Goal: Task Accomplishment & Management: Manage account settings

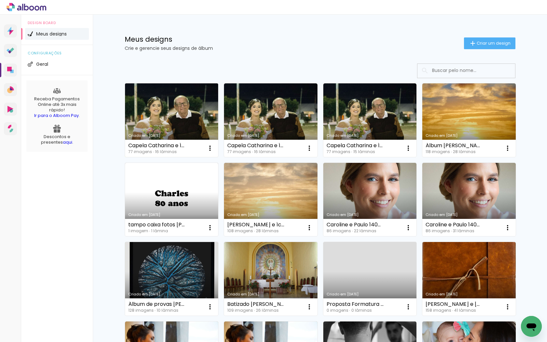
click at [182, 108] on link "Criado em [DATE]" at bounding box center [171, 120] width 93 height 74
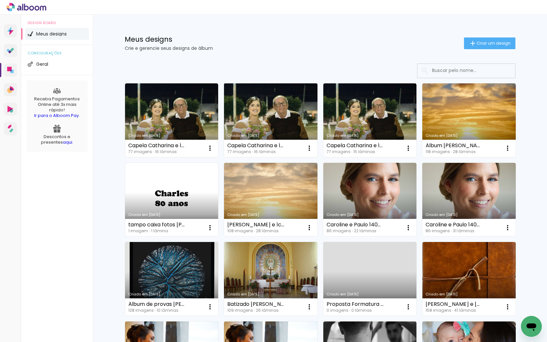
click at [257, 116] on link "Criado em [DATE]" at bounding box center [270, 120] width 93 height 74
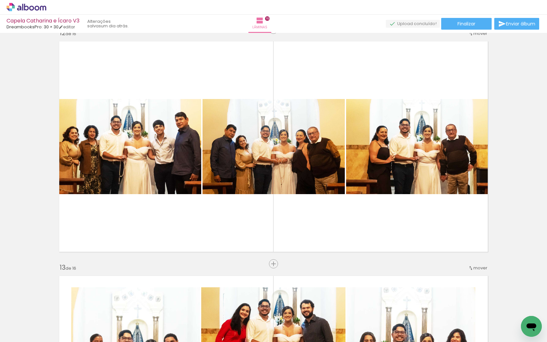
scroll to position [0, 1460]
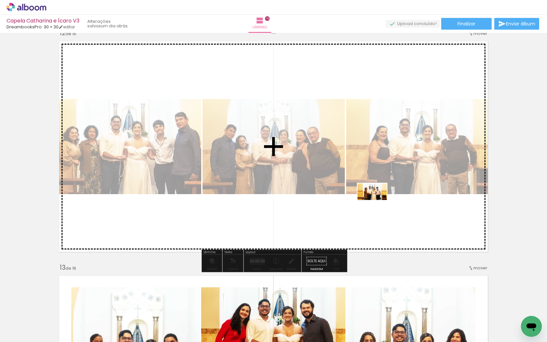
drag, startPoint x: 323, startPoint y: 321, endPoint x: 377, endPoint y: 203, distance: 130.0
click at [377, 203] on quentale-workspace at bounding box center [273, 171] width 547 height 342
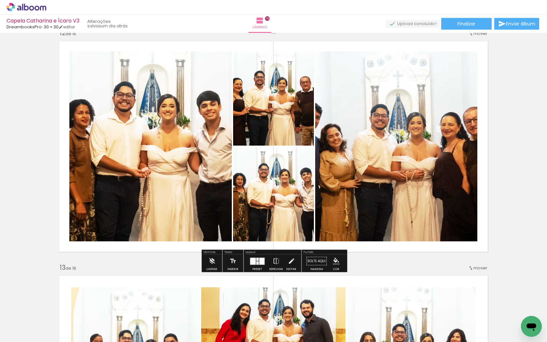
click at [260, 261] on div at bounding box center [261, 260] width 5 height 7
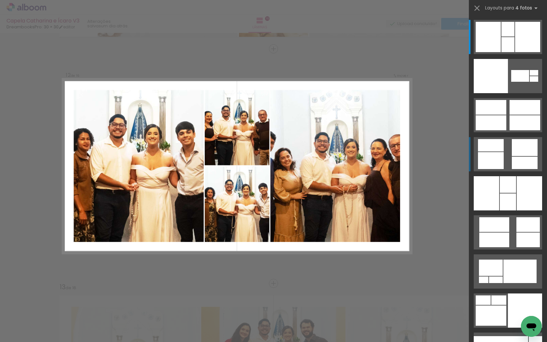
scroll to position [2572, 0]
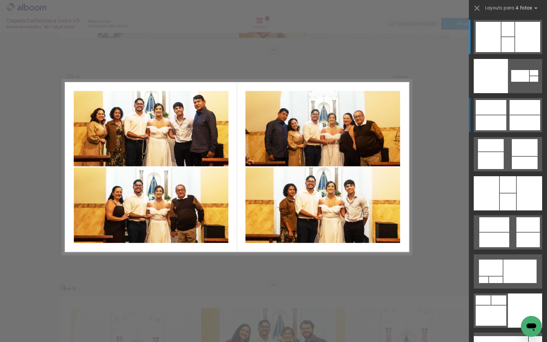
click at [501, 52] on div at bounding box center [488, 37] width 25 height 30
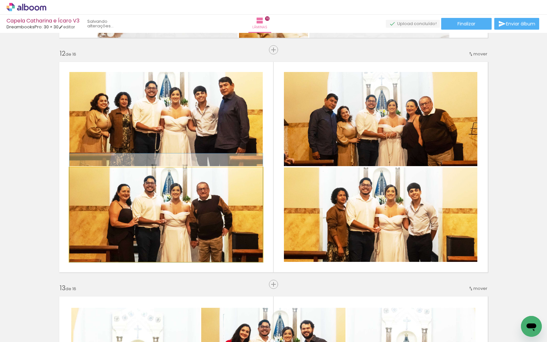
drag, startPoint x: 227, startPoint y: 206, endPoint x: 210, endPoint y: 199, distance: 18.3
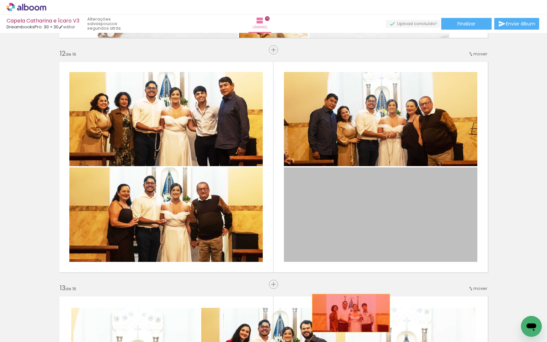
drag, startPoint x: 348, startPoint y: 216, endPoint x: 351, endPoint y: 313, distance: 97.0
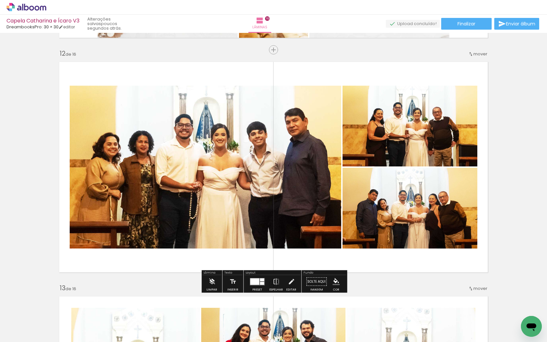
click at [256, 283] on div at bounding box center [254, 281] width 9 height 7
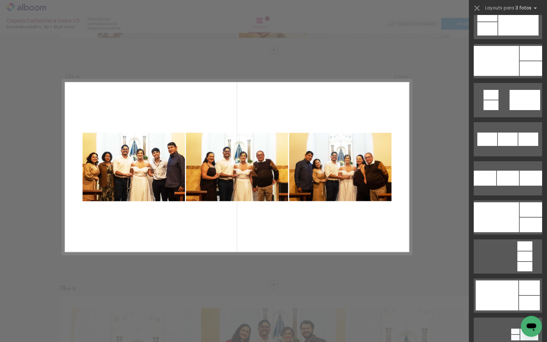
scroll to position [954, 0]
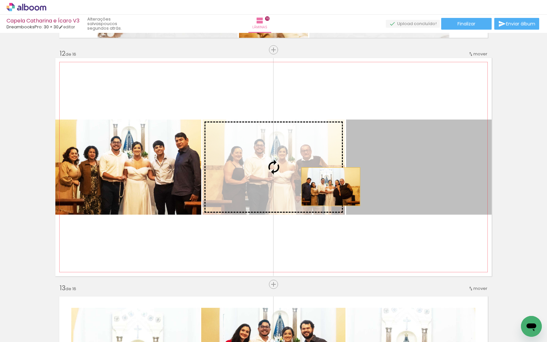
drag, startPoint x: 401, startPoint y: 173, endPoint x: 331, endPoint y: 186, distance: 71.9
click at [0, 0] on slot at bounding box center [0, 0] width 0 height 0
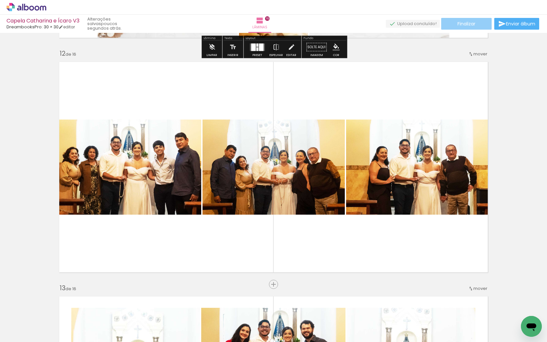
click at [447, 25] on paper-button "Finalizar" at bounding box center [466, 24] width 50 height 12
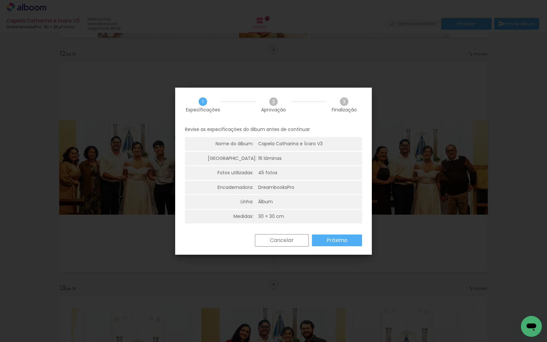
click at [0, 0] on slot "Próximo" at bounding box center [0, 0] width 0 height 0
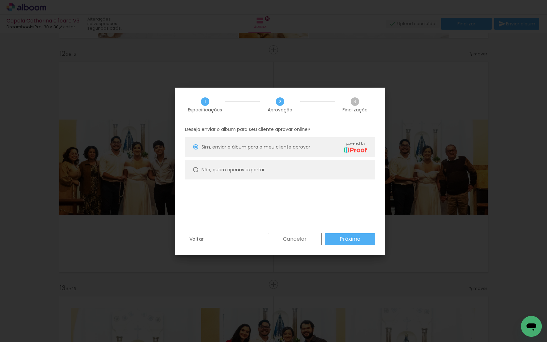
click at [0, 0] on slot "Próximo" at bounding box center [0, 0] width 0 height 0
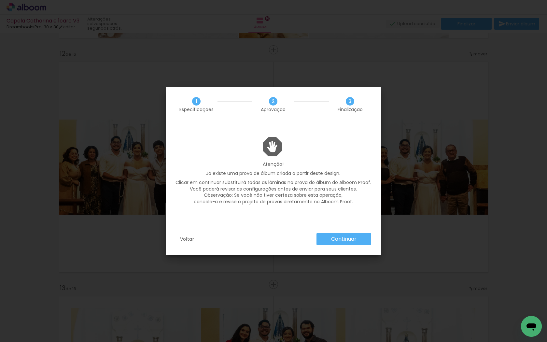
click at [0, 0] on slot "Continuar" at bounding box center [0, 0] width 0 height 0
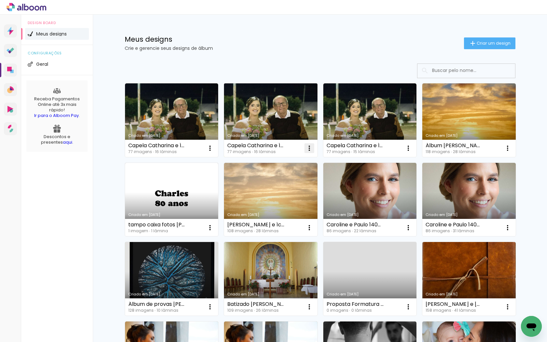
click at [214, 147] on iron-icon at bounding box center [210, 148] width 8 height 8
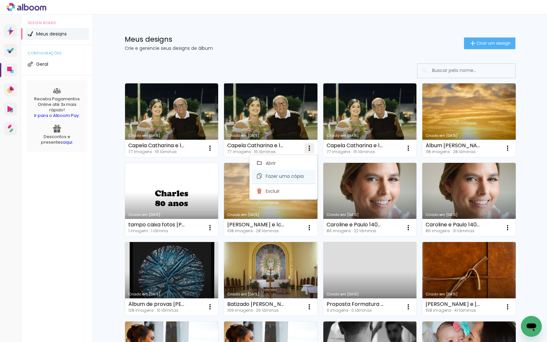
click at [289, 175] on span "Fazer uma cópia" at bounding box center [285, 176] width 38 height 5
type input "Cópia de Capela Catharina e Ícaro V3"
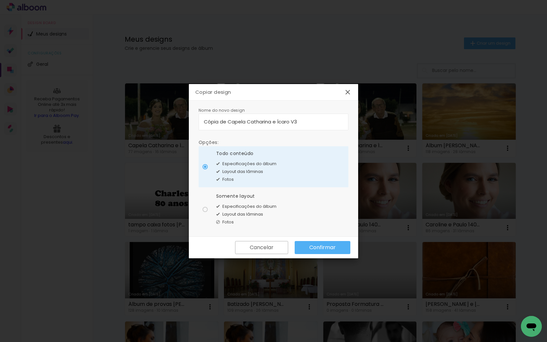
click at [0, 0] on slot "Confirmar" at bounding box center [0, 0] width 0 height 0
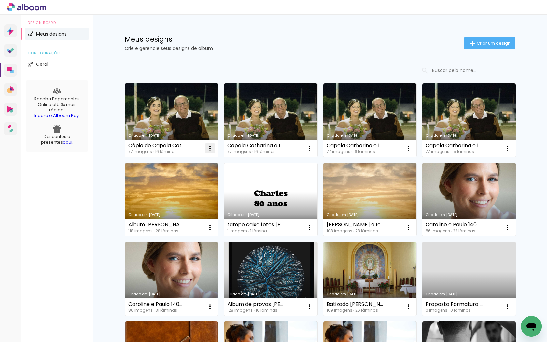
click at [210, 146] on iron-icon at bounding box center [210, 148] width 8 height 8
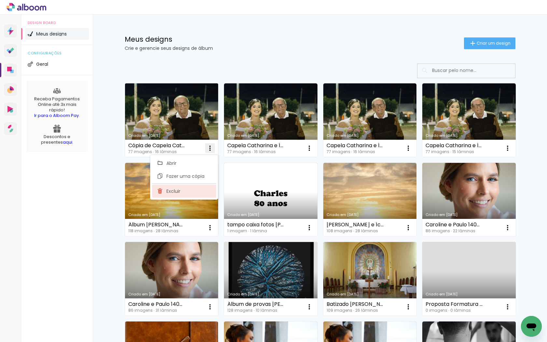
click at [186, 191] on paper-item "Excluir" at bounding box center [184, 191] width 64 height 13
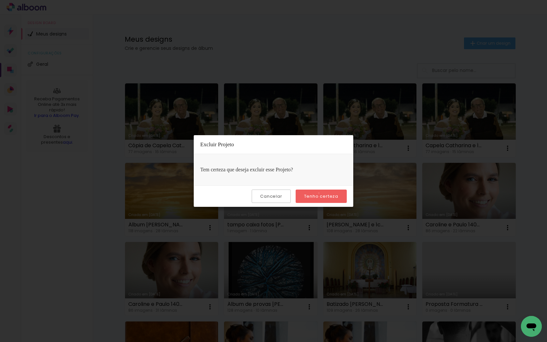
click at [0, 0] on slot "Tenho certeza" at bounding box center [0, 0] width 0 height 0
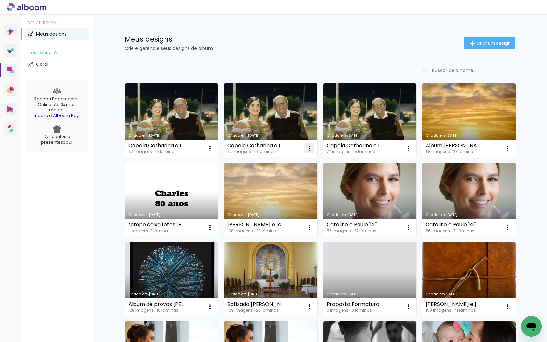
click at [214, 147] on iron-icon at bounding box center [210, 148] width 8 height 8
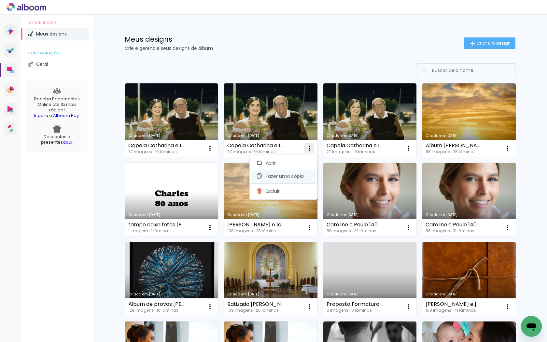
click at [301, 175] on span "Fazer uma cópia" at bounding box center [285, 176] width 38 height 5
type input "Cópia de Capela Catharina e Ícaro V3"
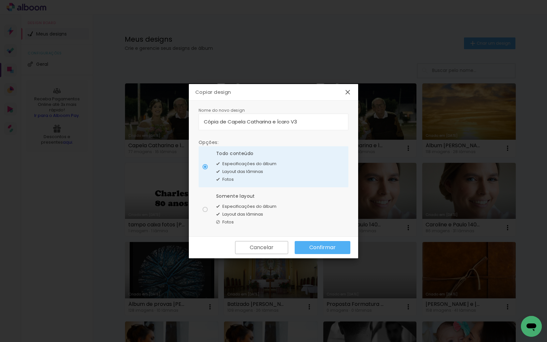
click at [0, 0] on slot "Confirmar" at bounding box center [0, 0] width 0 height 0
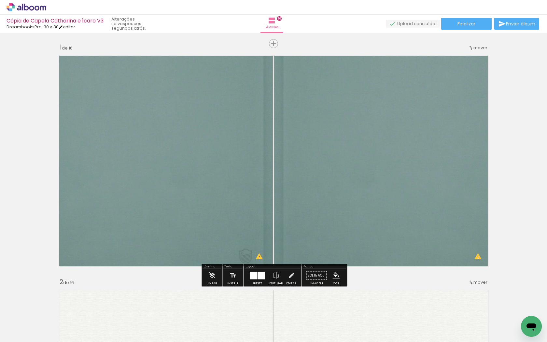
click at [70, 25] on link "editar" at bounding box center [67, 27] width 16 height 6
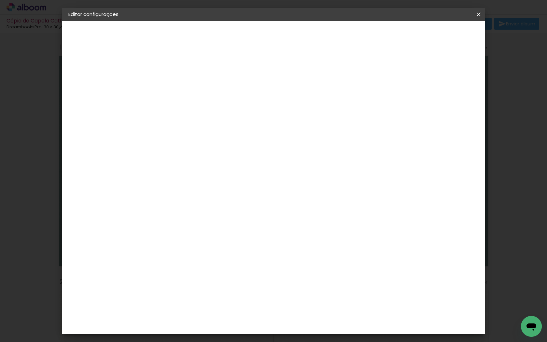
click at [437, 38] on paper-button "Salvar configurações" at bounding box center [418, 34] width 61 height 11
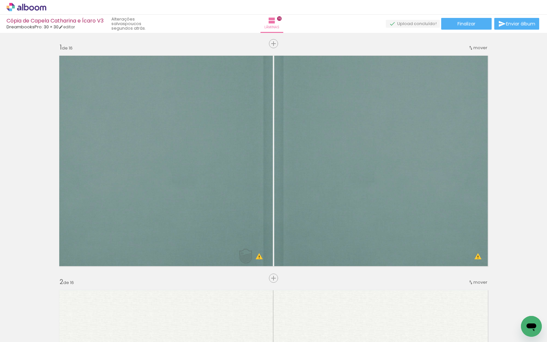
click at [63, 21] on div "Cópia de Capela Catharina e Ícaro V3" at bounding box center [55, 21] width 97 height 6
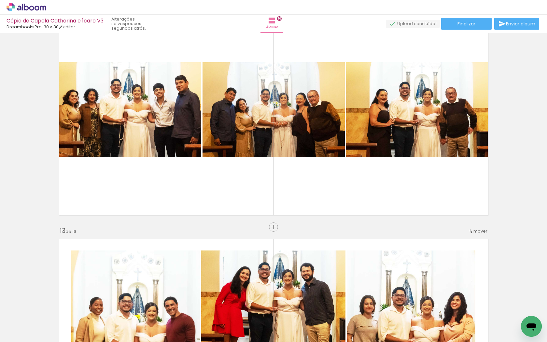
scroll to position [0, 1528]
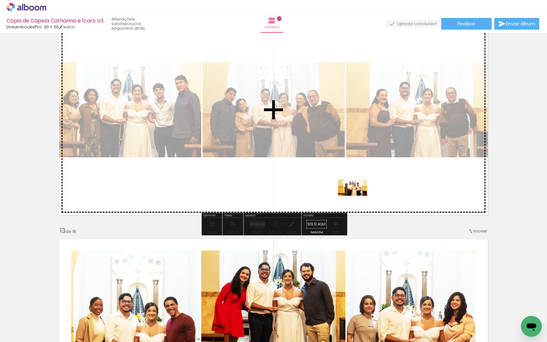
drag, startPoint x: 255, startPoint y: 323, endPoint x: 357, endPoint y: 199, distance: 161.1
click at [357, 199] on quentale-workspace at bounding box center [273, 171] width 547 height 342
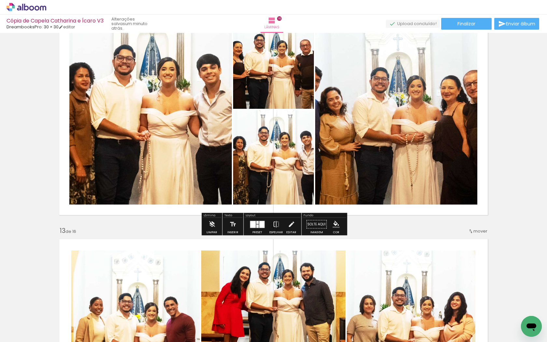
click at [254, 223] on div at bounding box center [253, 224] width 6 height 7
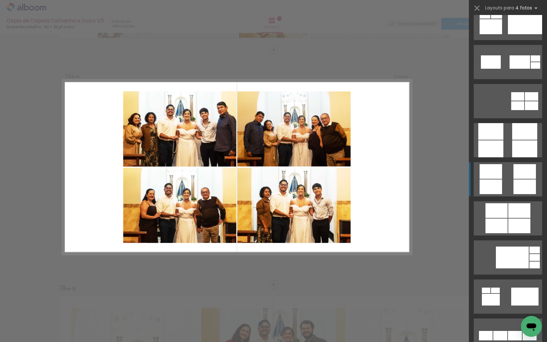
scroll to position [2163, 0]
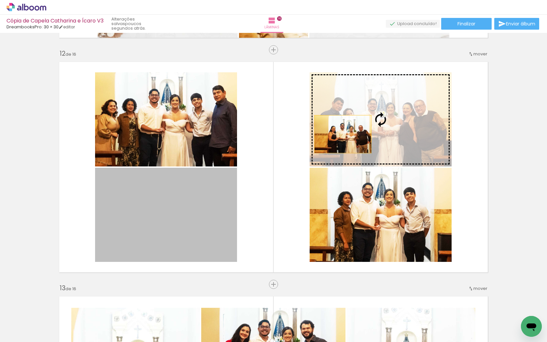
drag, startPoint x: 165, startPoint y: 211, endPoint x: 343, endPoint y: 134, distance: 193.9
click at [0, 0] on slot at bounding box center [0, 0] width 0 height 0
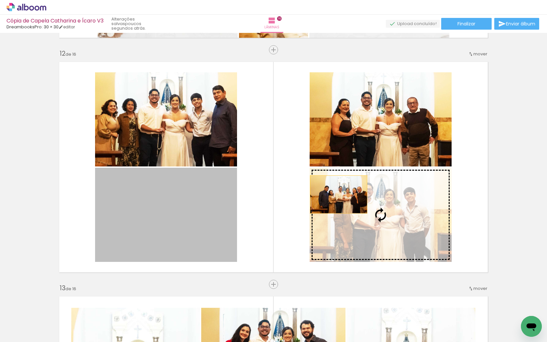
drag, startPoint x: 200, startPoint y: 193, endPoint x: 338, endPoint y: 194, distance: 138.3
click at [0, 0] on slot at bounding box center [0, 0] width 0 height 0
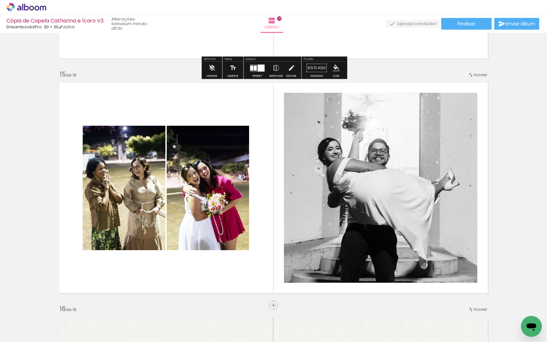
scroll to position [3256, 0]
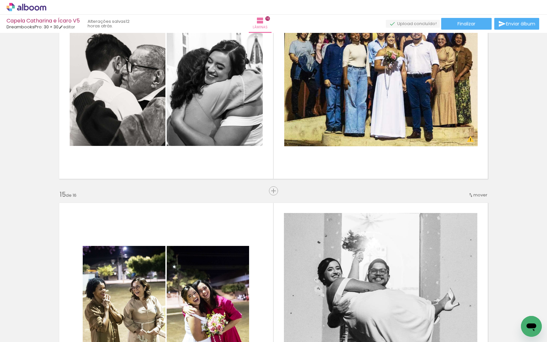
scroll to position [3119, 0]
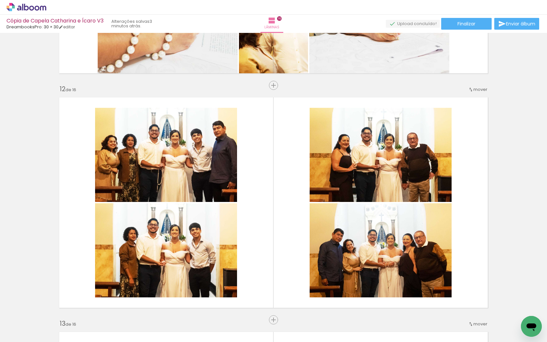
scroll to position [2528, 0]
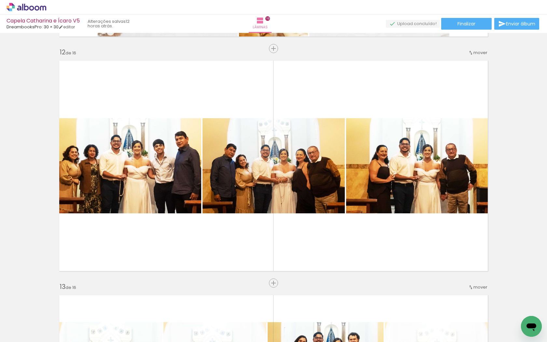
scroll to position [2573, 0]
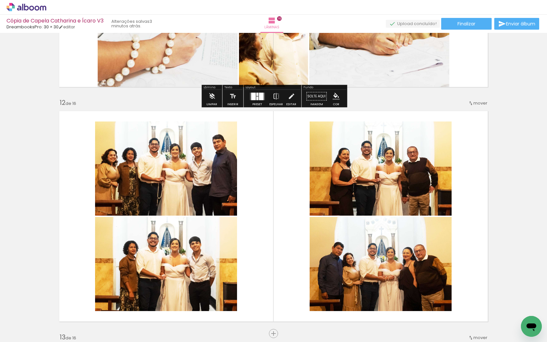
scroll to position [0, 1528]
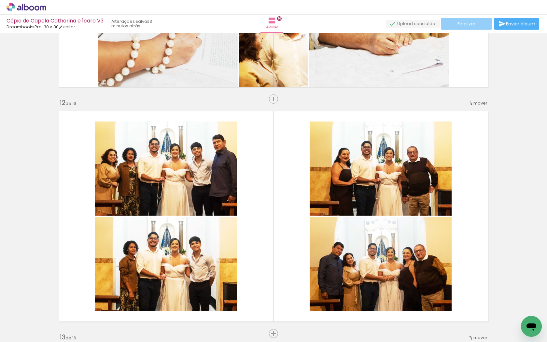
click at [461, 24] on span "Finalizar" at bounding box center [466, 23] width 18 height 5
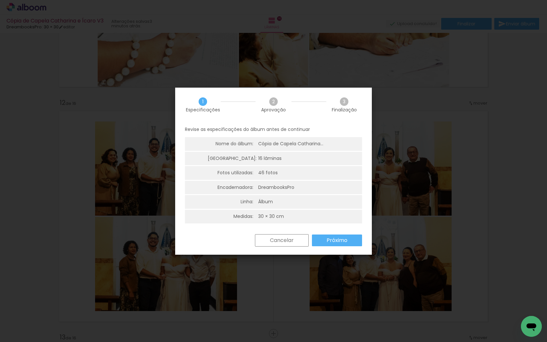
click at [324, 242] on paper-button "Próximo" at bounding box center [337, 240] width 50 height 12
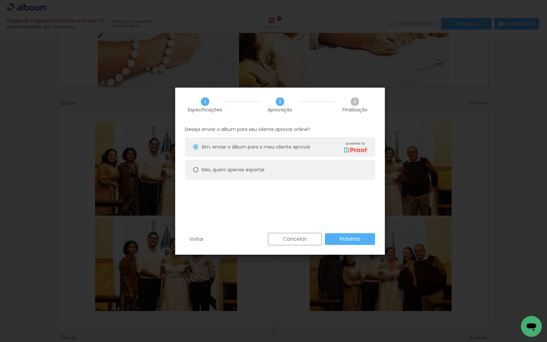
click at [0, 0] on slot "Próximo" at bounding box center [0, 0] width 0 height 0
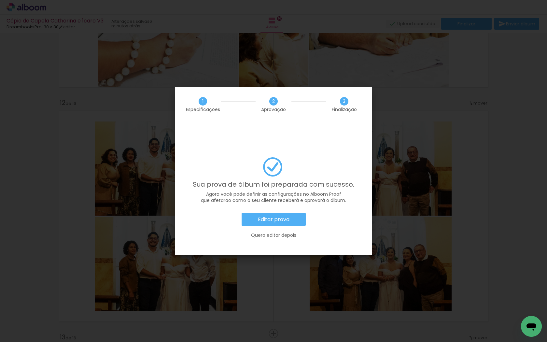
scroll to position [0, 1528]
click at [257, 213] on paper-button "Editar prova" at bounding box center [273, 219] width 64 height 13
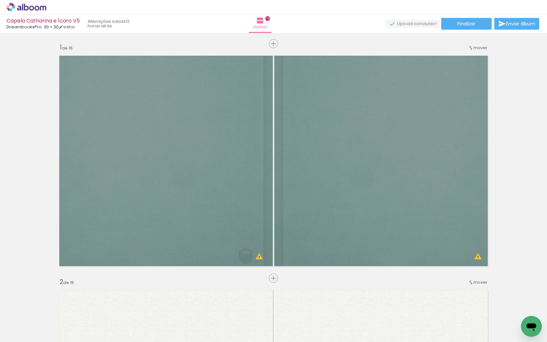
scroll to position [2573, 0]
